Goal: Task Accomplishment & Management: Complete application form

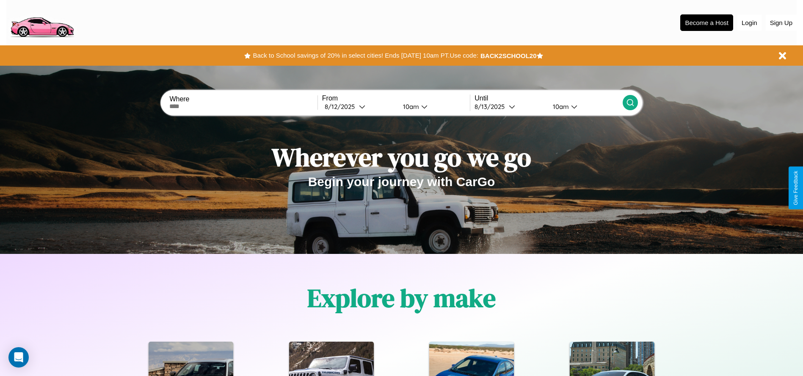
scroll to position [176, 0]
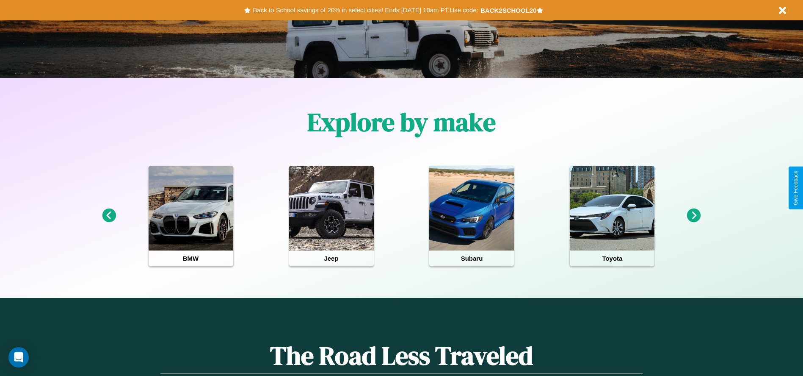
click at [694, 216] on icon at bounding box center [694, 215] width 14 height 14
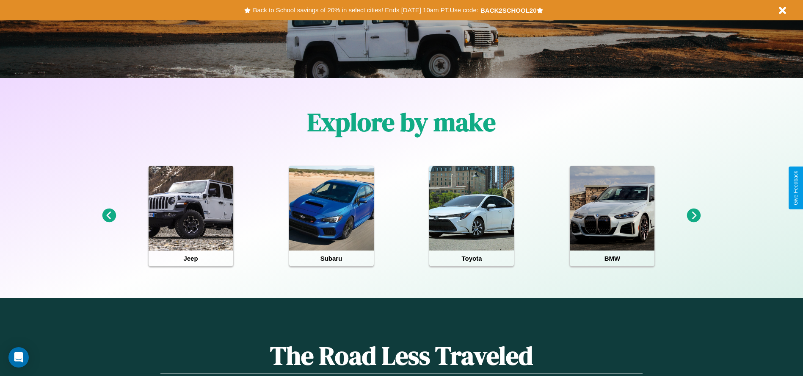
click at [694, 216] on icon at bounding box center [694, 215] width 14 height 14
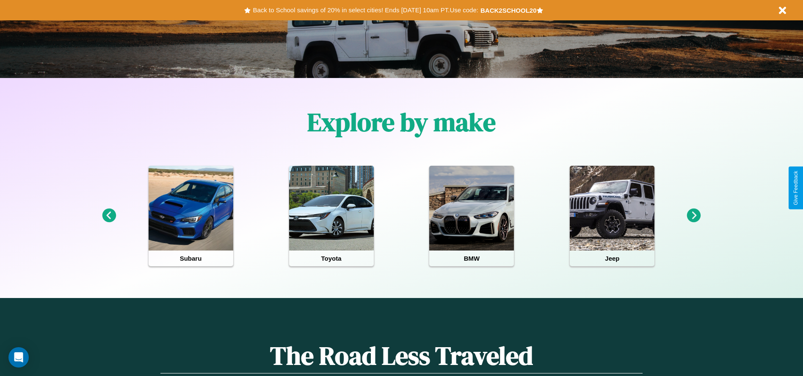
click at [694, 216] on icon at bounding box center [694, 215] width 14 height 14
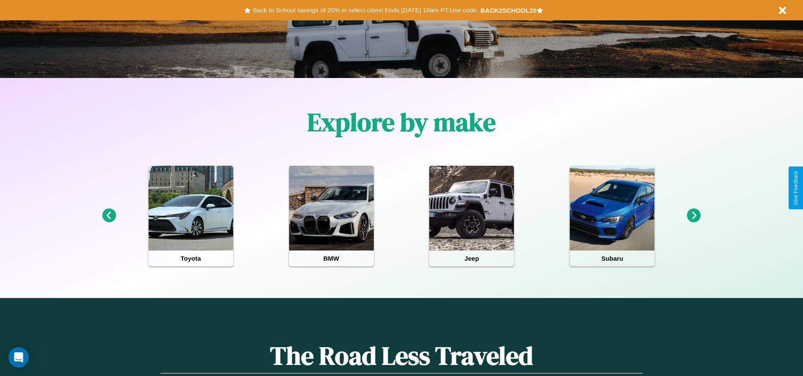
click at [109, 216] on icon at bounding box center [109, 215] width 14 height 14
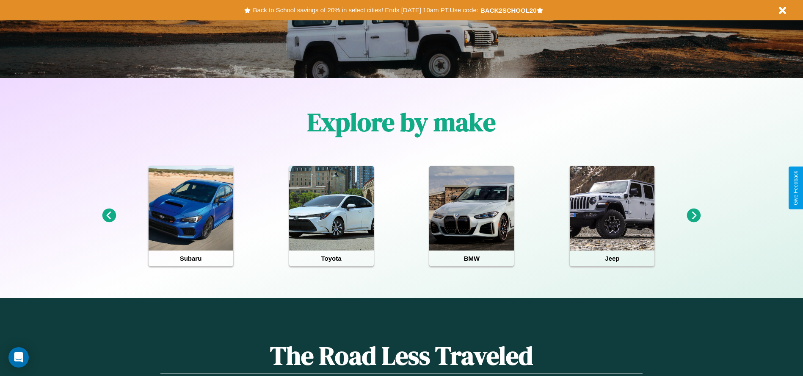
click at [694, 216] on icon at bounding box center [694, 215] width 14 height 14
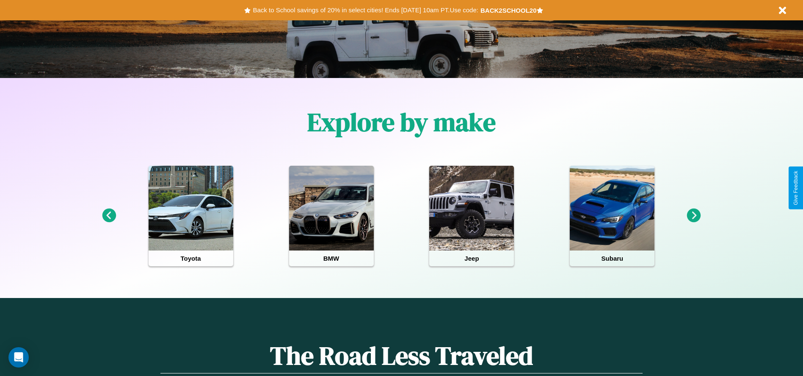
scroll to position [0, 0]
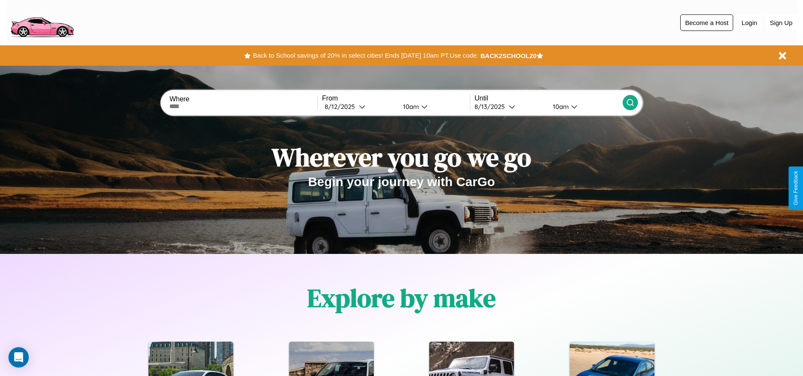
click at [707, 22] on button "Become a Host" at bounding box center [707, 22] width 53 height 17
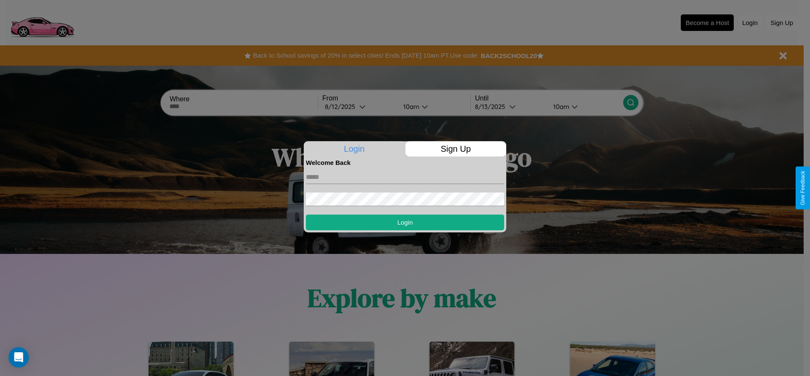
click at [455, 149] on p "Sign Up" at bounding box center [455, 148] width 101 height 15
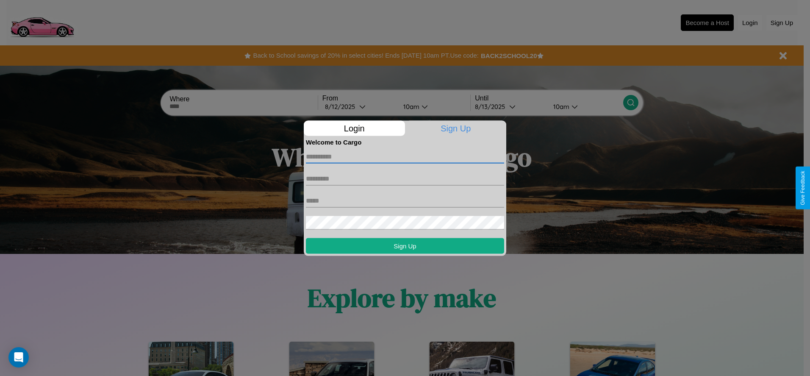
click at [405, 156] on input "text" at bounding box center [405, 156] width 198 height 14
type input "********"
click at [405, 178] on input "text" at bounding box center [405, 179] width 198 height 14
type input "*****"
click at [405, 200] on input "text" at bounding box center [405, 201] width 198 height 14
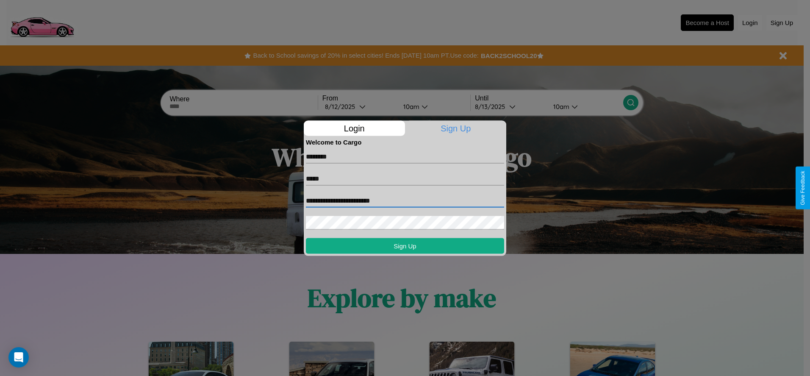
type input "**********"
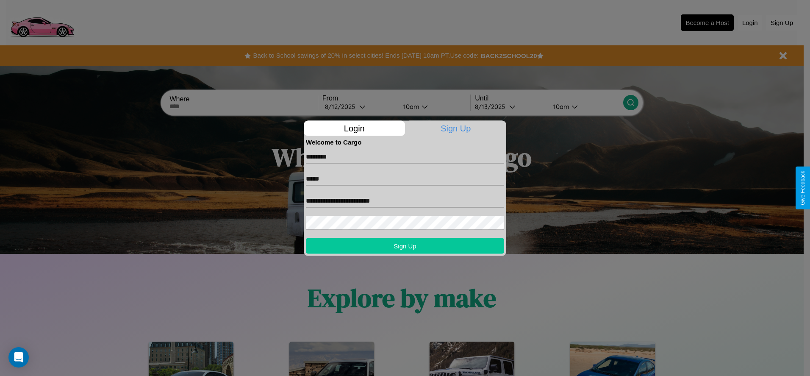
click at [405, 245] on button "Sign Up" at bounding box center [405, 246] width 198 height 16
